Goal: Check status: Check status

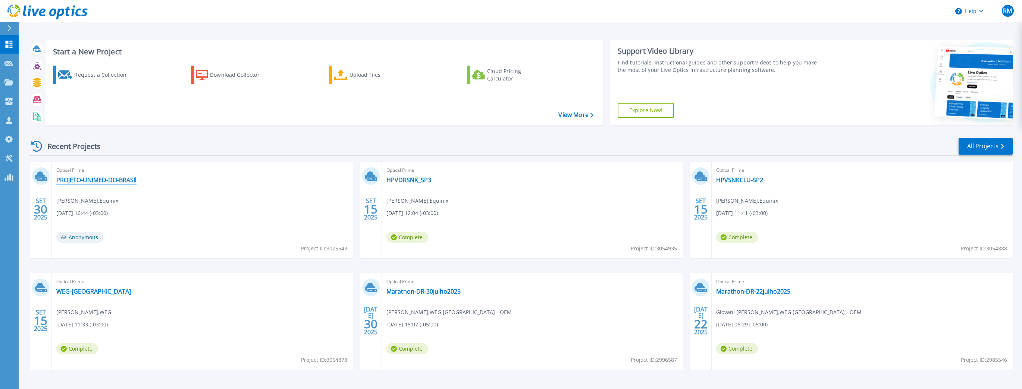
click at [114, 176] on div "Optical Prime PROJETO-UNIMED-DO-BRASIl Rodrigo Magro , Equinix 09/30/2025, 16:4…" at bounding box center [202, 210] width 301 height 97
click at [109, 181] on link "PROJETO-UNIMED-DO-BRASIl" at bounding box center [96, 179] width 80 height 7
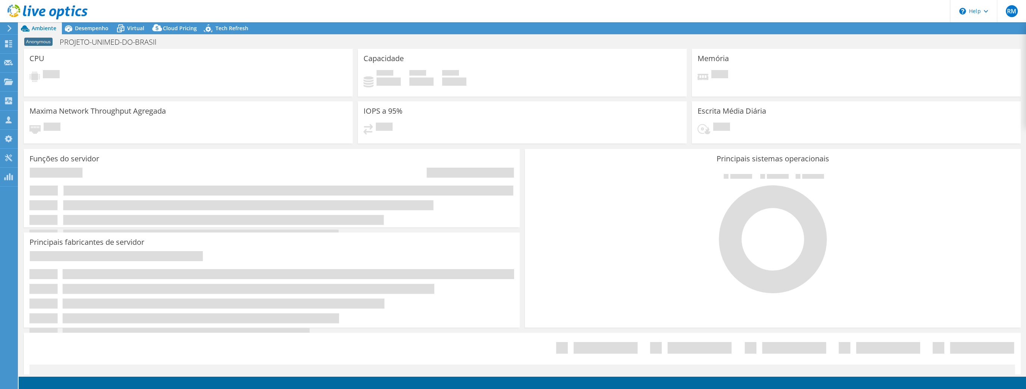
select select "USD"
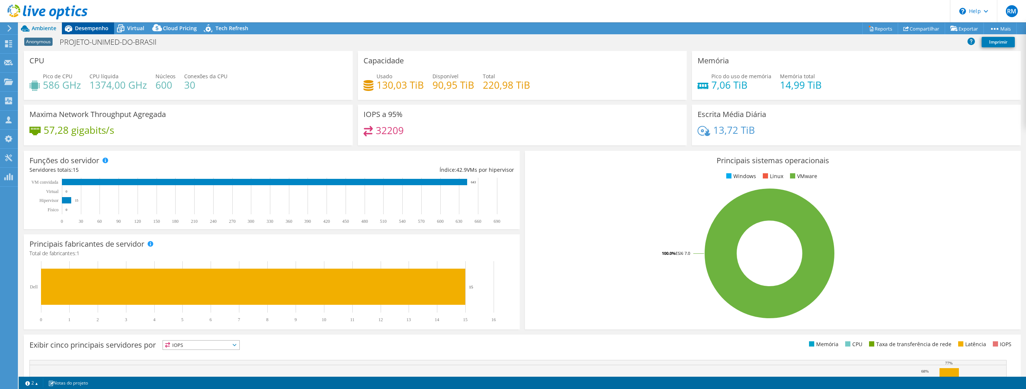
click at [89, 26] on span "Desempenho" at bounding box center [92, 28] width 34 height 7
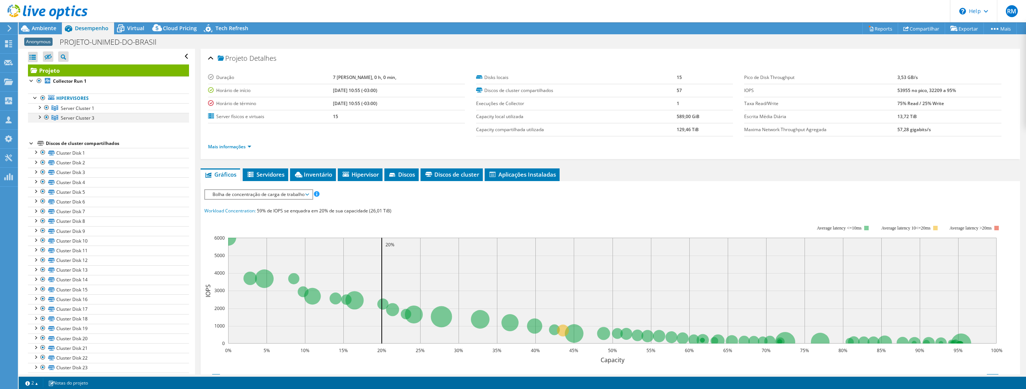
click at [39, 117] on div at bounding box center [38, 116] width 7 height 7
click at [40, 106] on div at bounding box center [38, 106] width 7 height 7
click at [45, 29] on span "Ambiente" at bounding box center [44, 28] width 25 height 7
